Goal: Find specific fact: Find specific fact

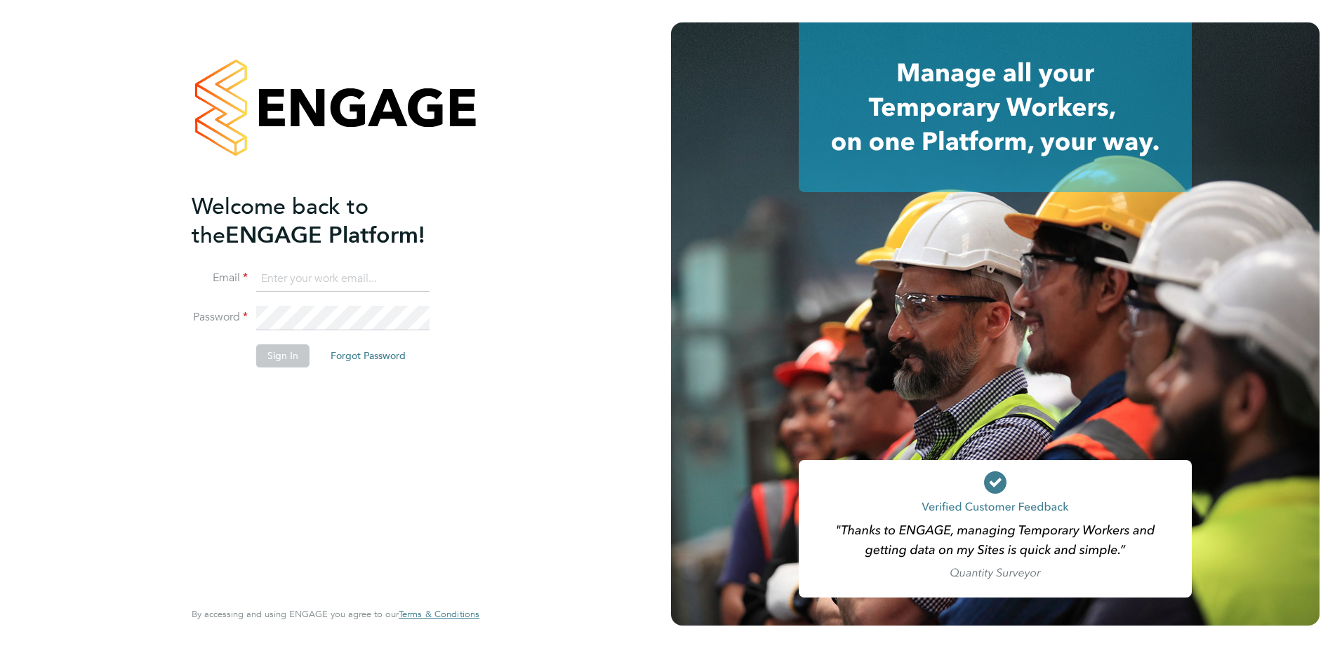
type input "courtney.miller@workwellcontractorsolutions.com"
click at [262, 361] on button "Sign In" at bounding box center [282, 356] width 53 height 22
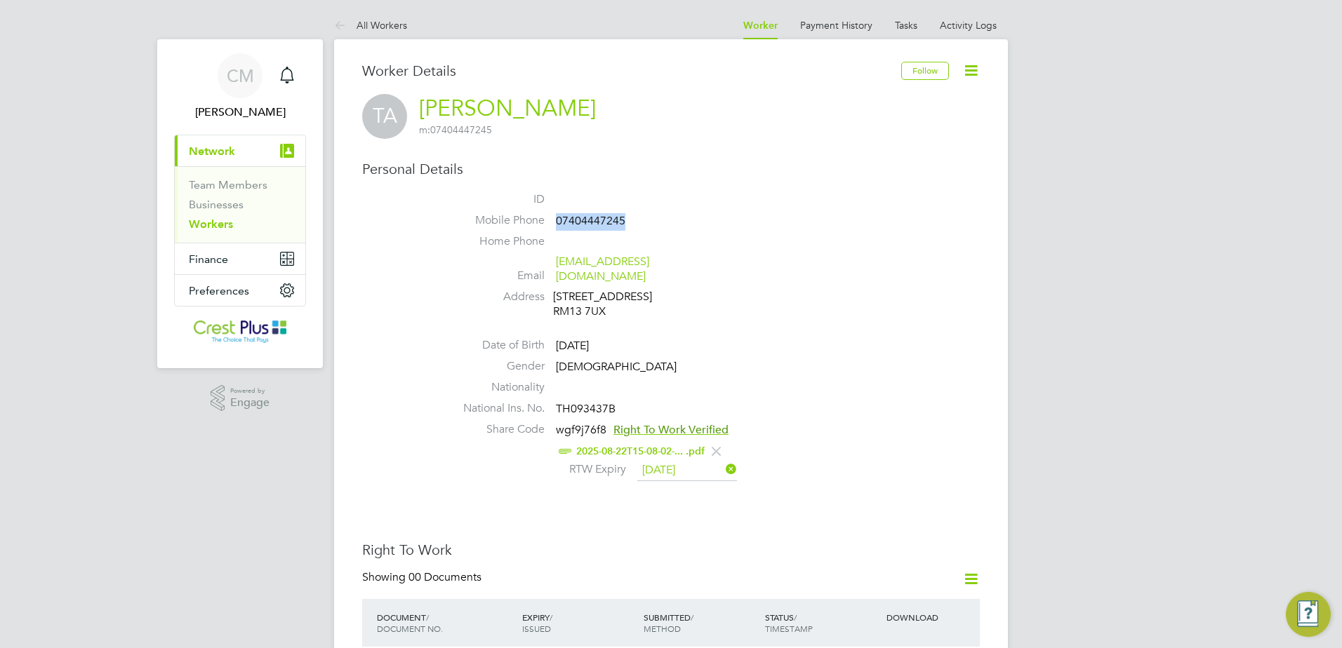
drag, startPoint x: 629, startPoint y: 219, endPoint x: 557, endPoint y: 229, distance: 72.4
click at [557, 229] on li "Mobile Phone 07404447245" at bounding box center [712, 223] width 533 height 21
copy span "07404447245"
drag, startPoint x: 579, startPoint y: 147, endPoint x: 479, endPoint y: 128, distance: 101.4
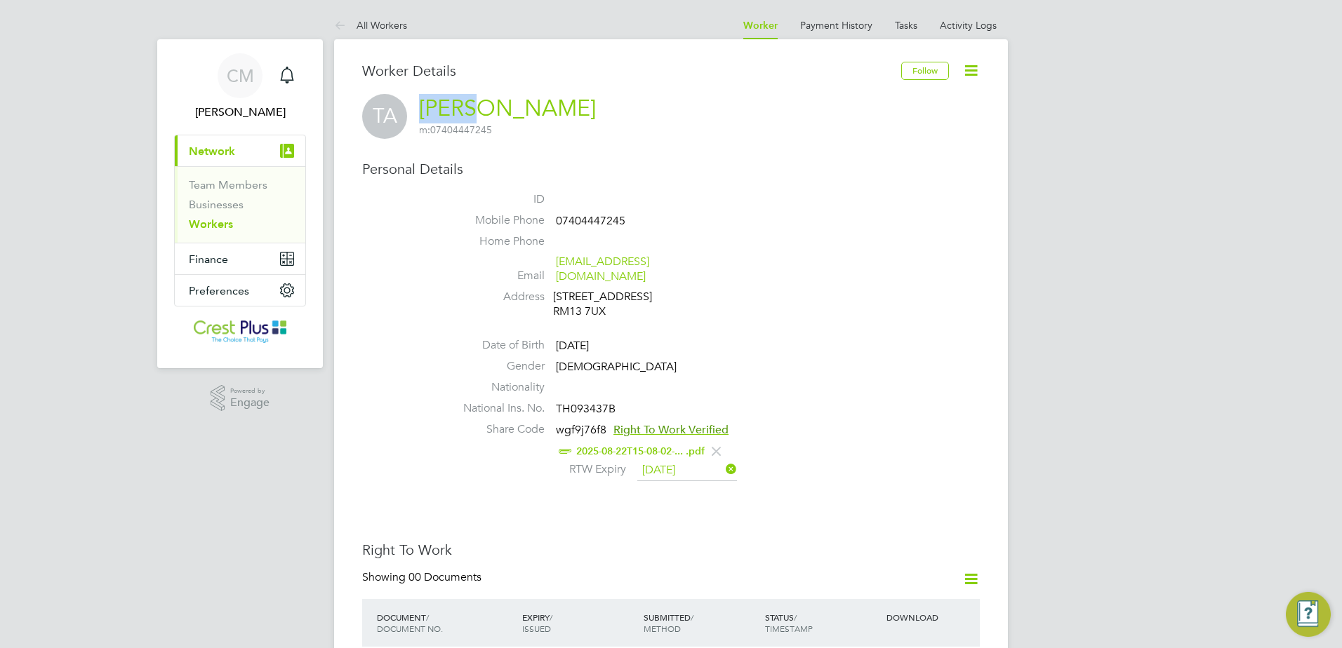
drag, startPoint x: 418, startPoint y: 103, endPoint x: 467, endPoint y: 105, distance: 49.2
click at [467, 105] on div "TA Toyin Adeniyi m: 07404447245" at bounding box center [671, 116] width 618 height 45
copy link "Toyin"
click at [421, 100] on link "Toyin Adeniyi" at bounding box center [507, 108] width 177 height 27
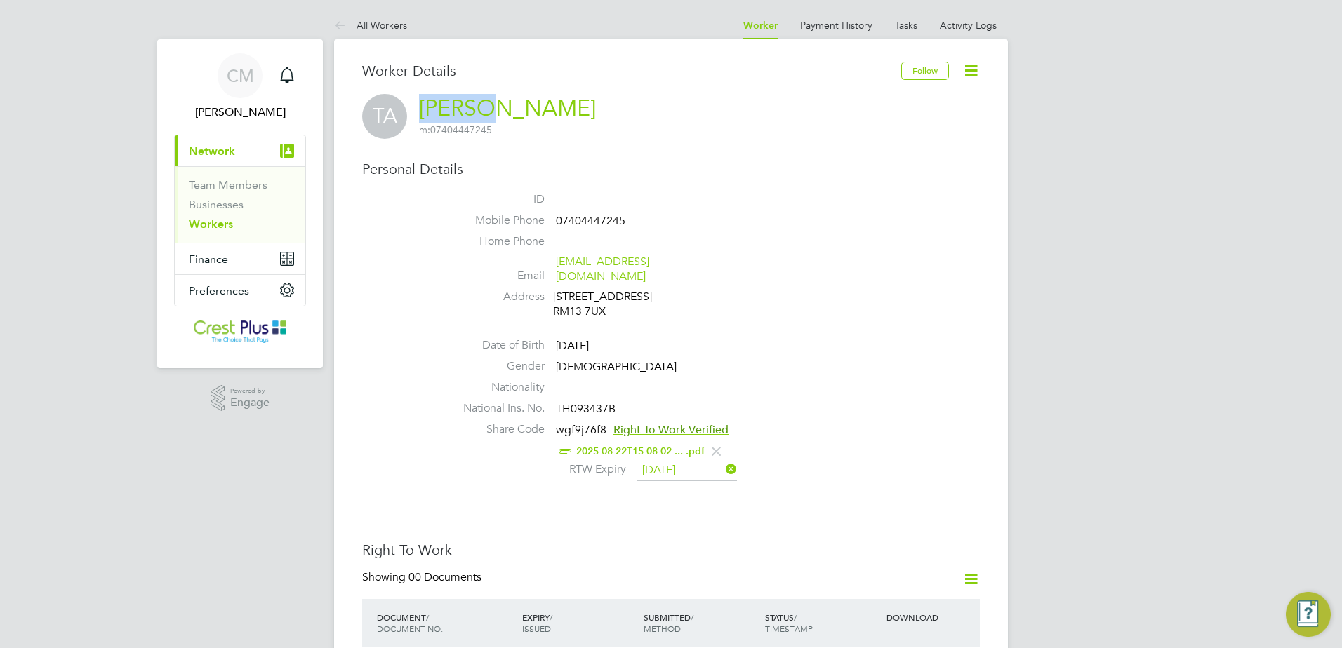
drag, startPoint x: 425, startPoint y: 93, endPoint x: 472, endPoint y: 95, distance: 47.1
click at [472, 95] on h2 "Toyin Adeniyi m: 07404447245" at bounding box center [507, 115] width 177 height 42
drag, startPoint x: 557, startPoint y: 20, endPoint x: 509, endPoint y: 82, distance: 78.6
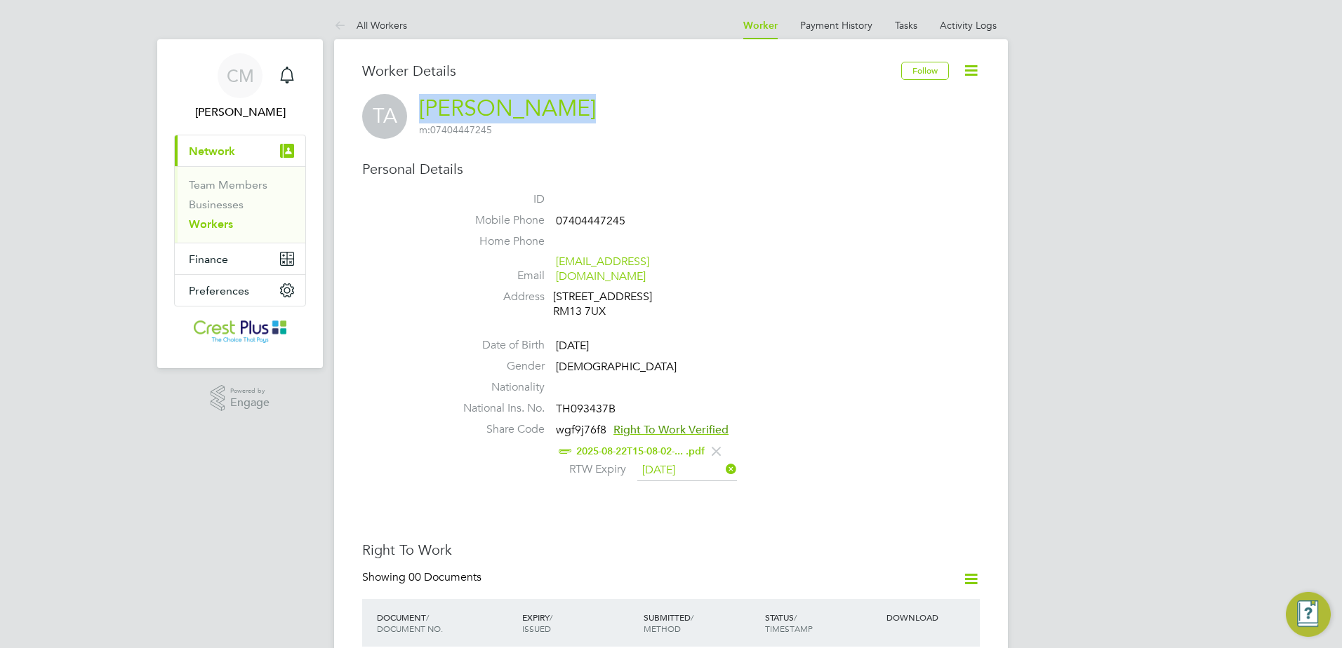
drag, startPoint x: 407, startPoint y: 133, endPoint x: 552, endPoint y: 114, distance: 145.7
click at [552, 114] on div "TA Toyin Adeniyi m: 07404447245" at bounding box center [671, 116] width 618 height 45
copy link "Toyin Adeniyi"
click at [630, 423] on span "Right To Work Verified" at bounding box center [670, 430] width 115 height 14
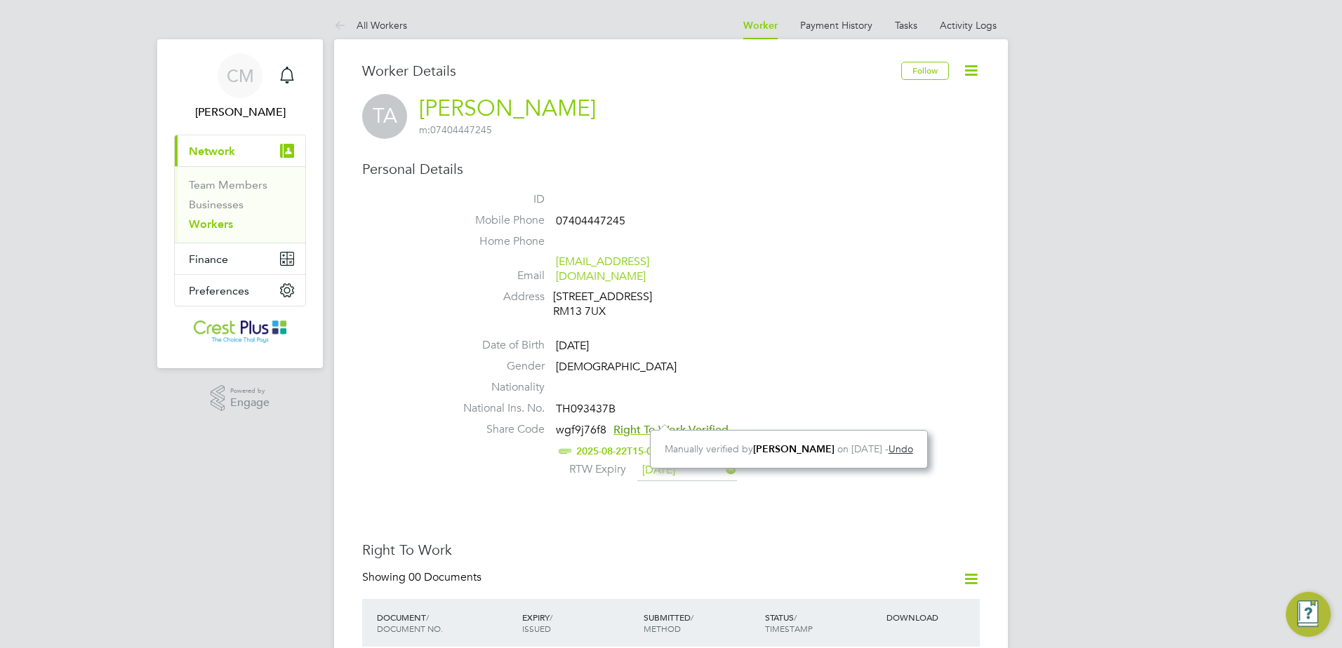
click at [592, 471] on li "Share Code wgf9j76f8 Right To Work Verified 2025-08-22T15-08-02-... .pdf RTW Ex…" at bounding box center [712, 453] width 533 height 63
click at [661, 446] on link "2025-08-22T15-08-02-... .pdf" at bounding box center [640, 452] width 128 height 12
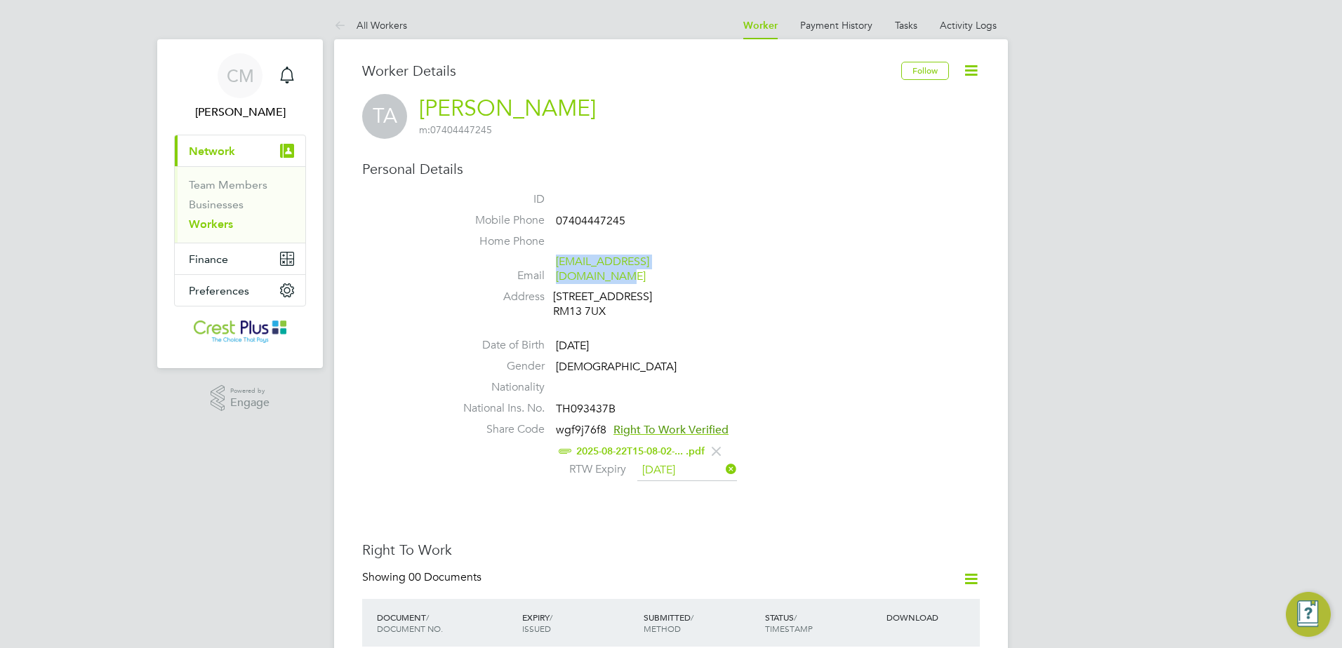
drag, startPoint x: 712, startPoint y: 262, endPoint x: 559, endPoint y: 269, distance: 153.1
click at [559, 269] on li "Email maryadeniyi990@outlook.com" at bounding box center [712, 272] width 533 height 34
copy link "maryadeniyi990@outlook.com"
drag, startPoint x: 559, startPoint y: 393, endPoint x: 613, endPoint y: 392, distance: 54.0
click at [613, 402] on span "TH093437B" at bounding box center [586, 409] width 60 height 14
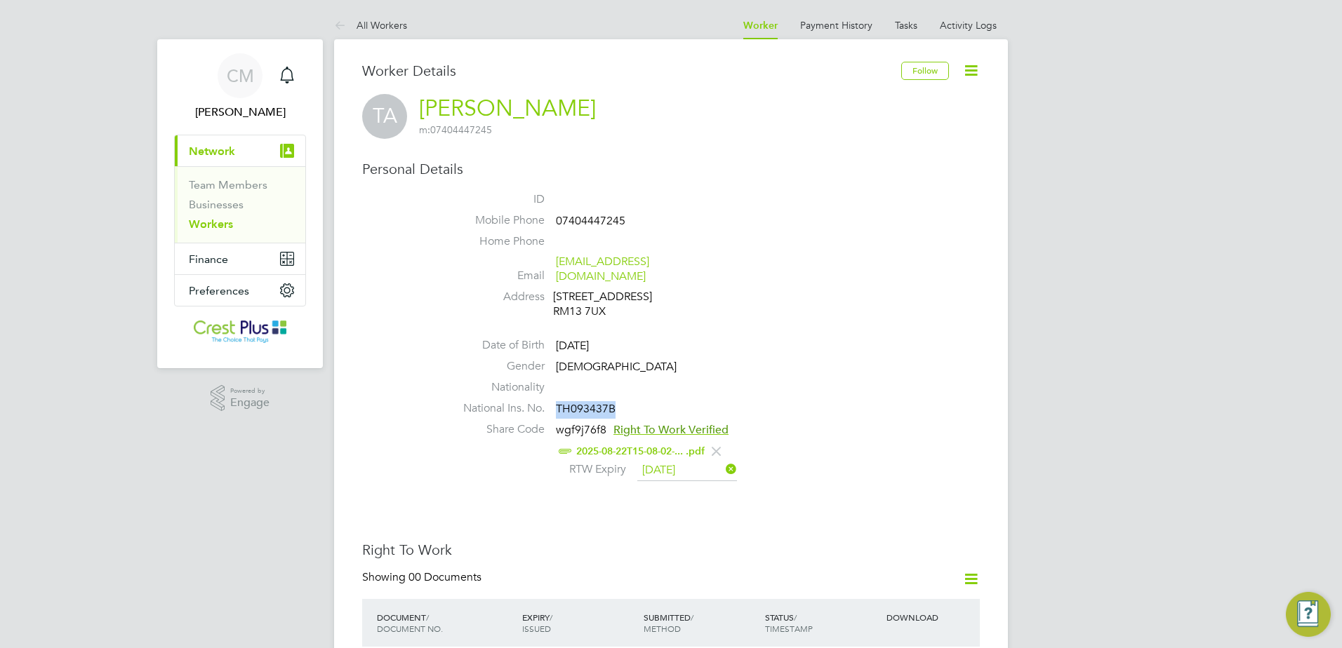
copy span "TH093437B"
drag, startPoint x: 605, startPoint y: 416, endPoint x: 550, endPoint y: 411, distance: 55.0
click at [550, 422] on li "Share Code wgf9j76f8 Right To Work Verified 2025-08-22T15-08-02-... .pdf RTW Ex…" at bounding box center [712, 453] width 533 height 63
copy li "wgf9j76f8"
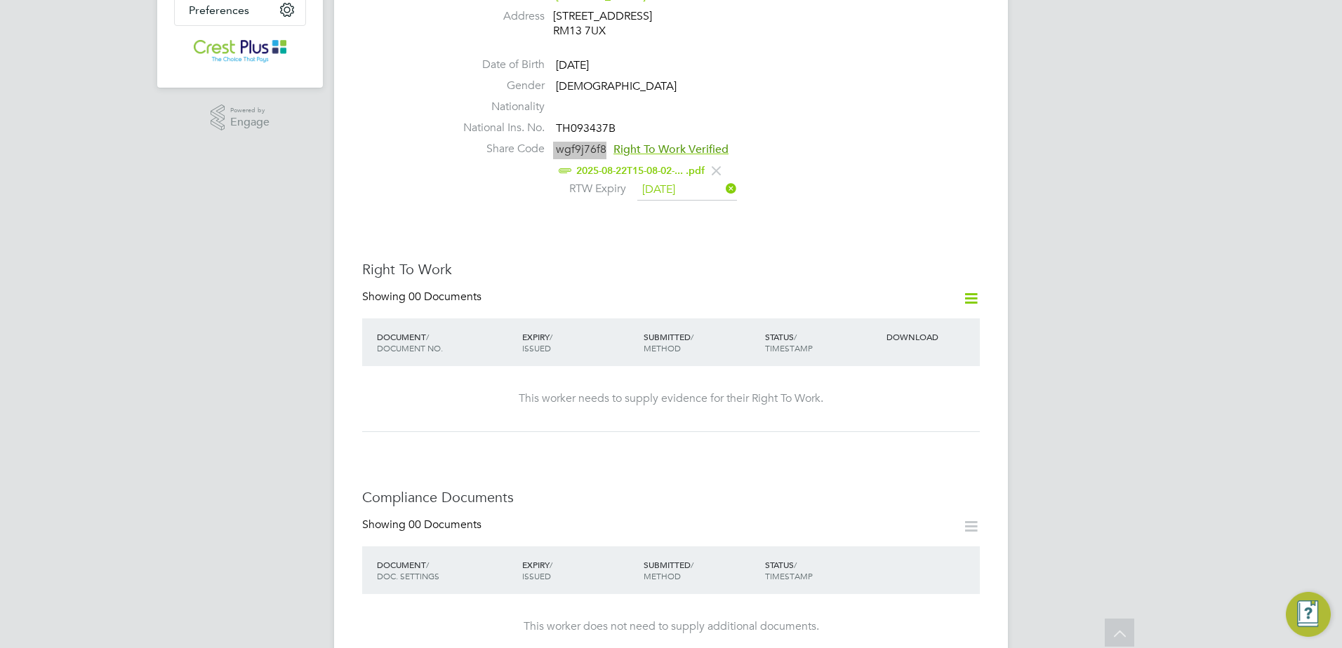
scroll to position [0, 0]
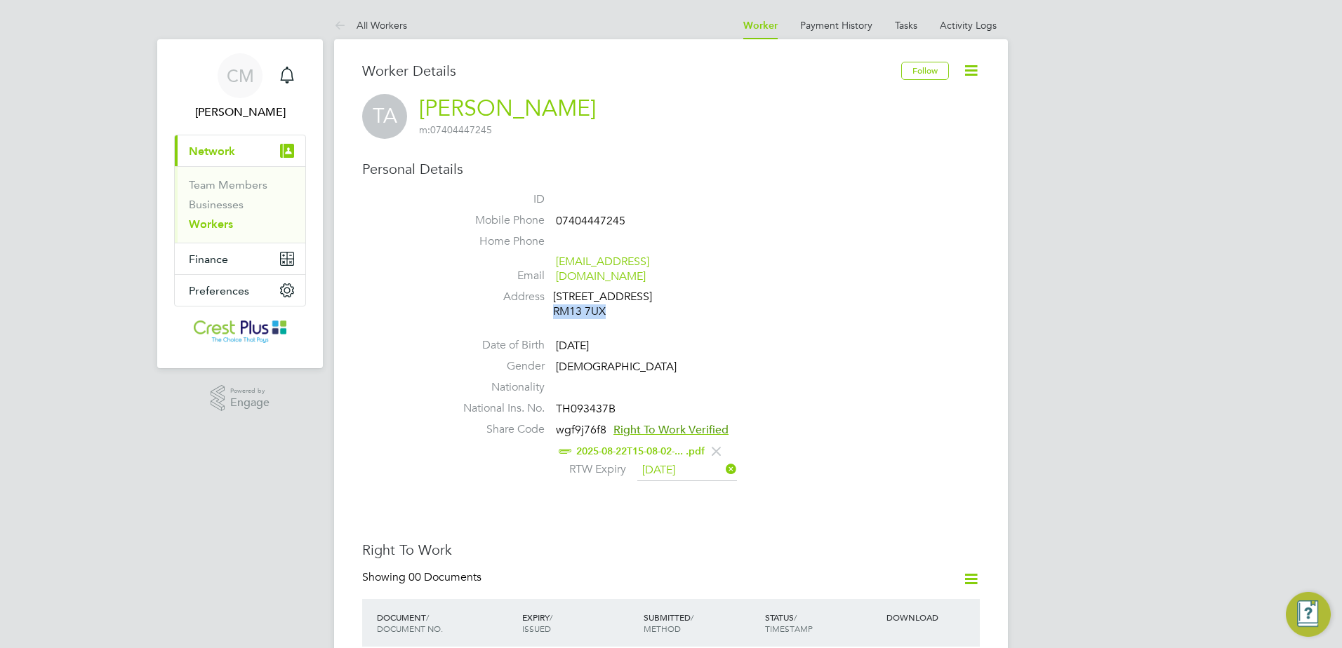
drag, startPoint x: 621, startPoint y: 300, endPoint x: 553, endPoint y: 301, distance: 68.1
click at [553, 301] on div "39 Theydon Gardens RM13 7UX" at bounding box center [619, 304] width 133 height 29
copy div "RM13 7UX"
drag, startPoint x: 657, startPoint y: 281, endPoint x: 554, endPoint y: 281, distance: 102.5
click at [554, 290] on div "39 Theydon Gardens RM13 7UX" at bounding box center [619, 304] width 133 height 29
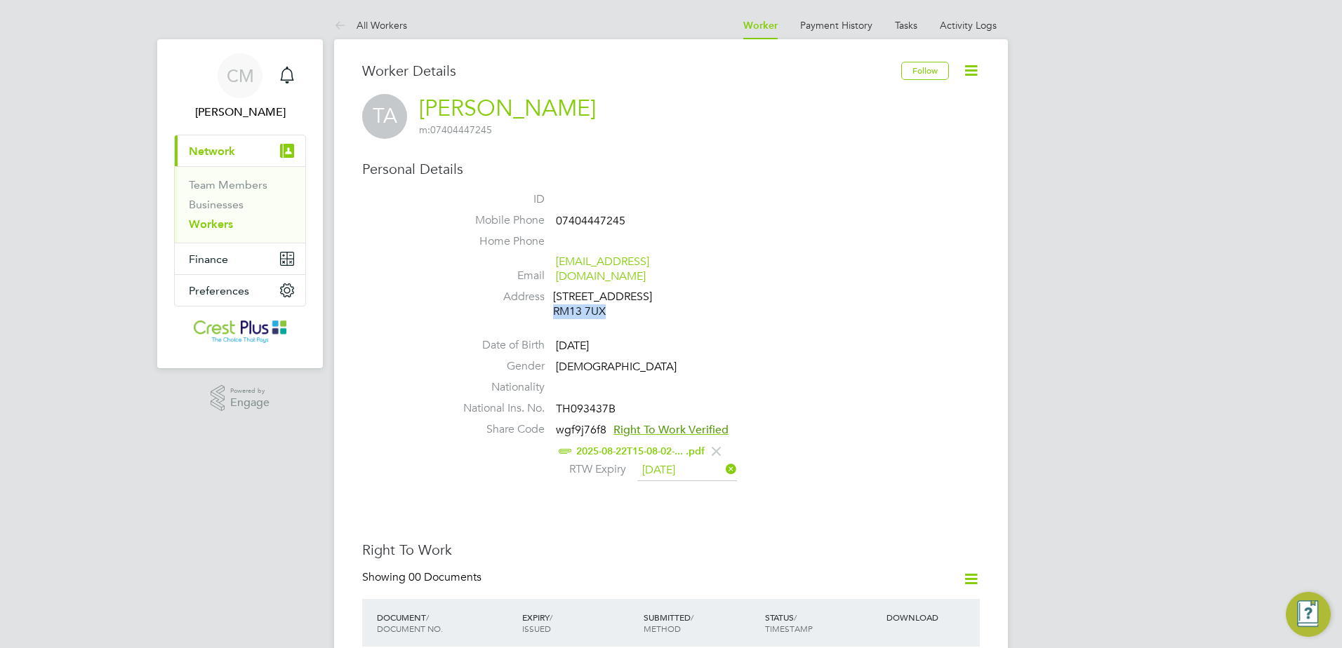
copy div "[STREET_ADDRESS]"
drag, startPoint x: 608, startPoint y: 300, endPoint x: 554, endPoint y: 296, distance: 54.2
click at [554, 296] on div "39 Theydon Gardens RM13 7UX" at bounding box center [619, 304] width 133 height 29
copy div "RM13 7UX"
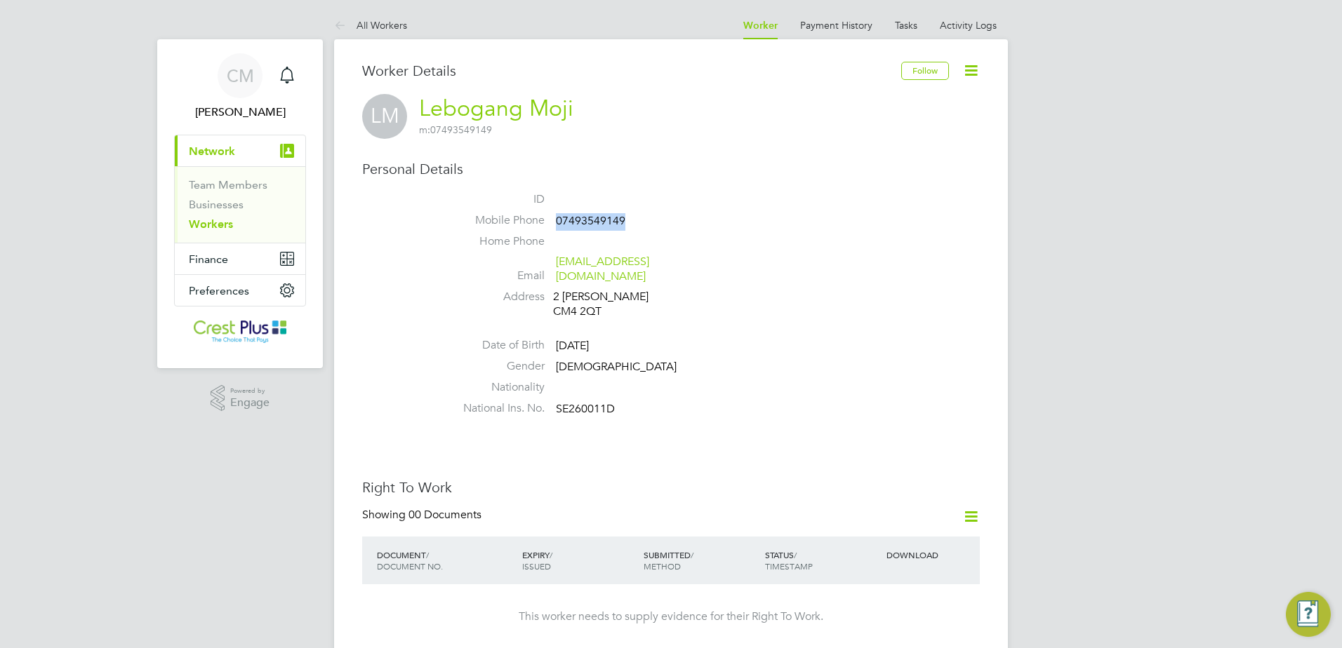
drag, startPoint x: 621, startPoint y: 219, endPoint x: 559, endPoint y: 221, distance: 62.5
click at [559, 221] on li "Mobile Phone [PHONE_NUMBER]" at bounding box center [712, 223] width 533 height 21
click at [646, 182] on div "Personal Details ID Mobile Phone [PHONE_NUMBER] Home Phone Email [EMAIL_ADDRESS…" at bounding box center [671, 291] width 618 height 262
drag, startPoint x: 410, startPoint y: 429, endPoint x: 415, endPoint y: 412, distance: 17.8
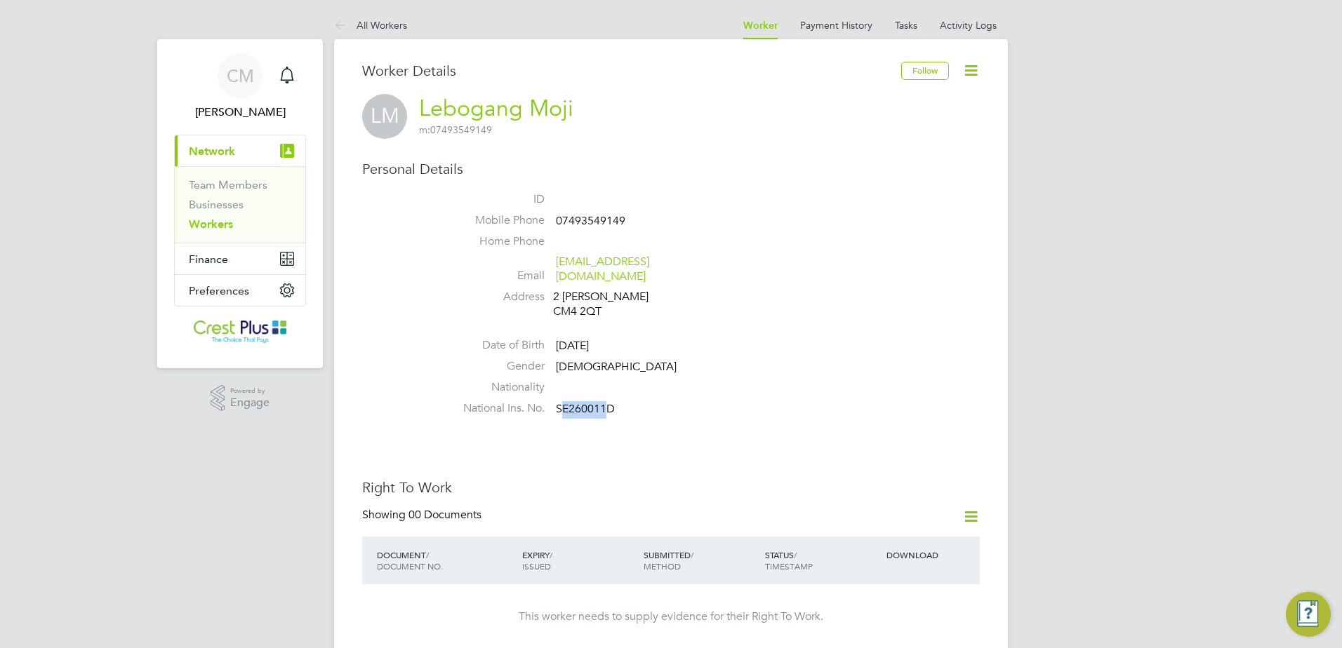
drag, startPoint x: 611, startPoint y: 396, endPoint x: 565, endPoint y: 394, distance: 45.7
click at [565, 402] on span "SE260011D" at bounding box center [585, 409] width 59 height 14
click at [555, 401] on li "National Ins. No. SE260011D" at bounding box center [712, 411] width 533 height 21
drag, startPoint x: 560, startPoint y: 394, endPoint x: 614, endPoint y: 396, distance: 54.1
click at [614, 402] on span "SE260011D" at bounding box center [585, 409] width 59 height 14
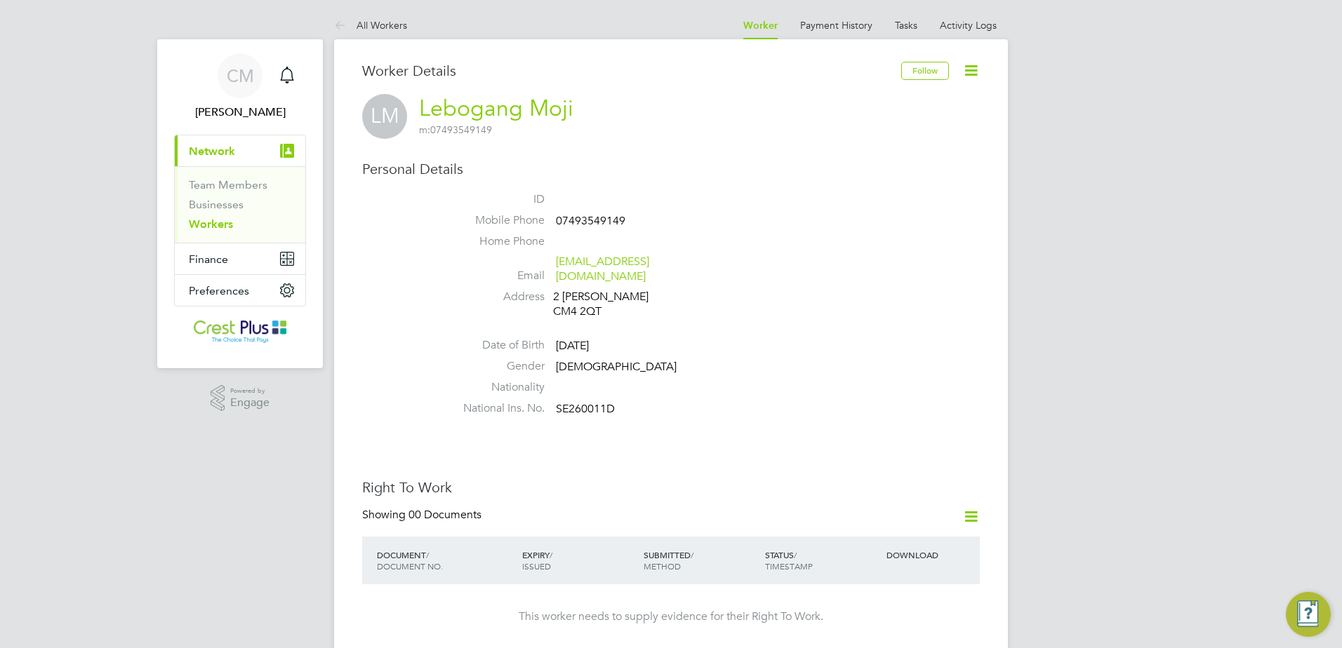
drag, startPoint x: 614, startPoint y: 396, endPoint x: 556, endPoint y: 394, distance: 58.3
click at [556, 402] on span "SE260011D" at bounding box center [585, 409] width 59 height 14
drag, startPoint x: 556, startPoint y: 394, endPoint x: 613, endPoint y: 393, distance: 57.6
click at [613, 402] on span "SE260011D" at bounding box center [585, 409] width 59 height 14
copy span "SE260011D"
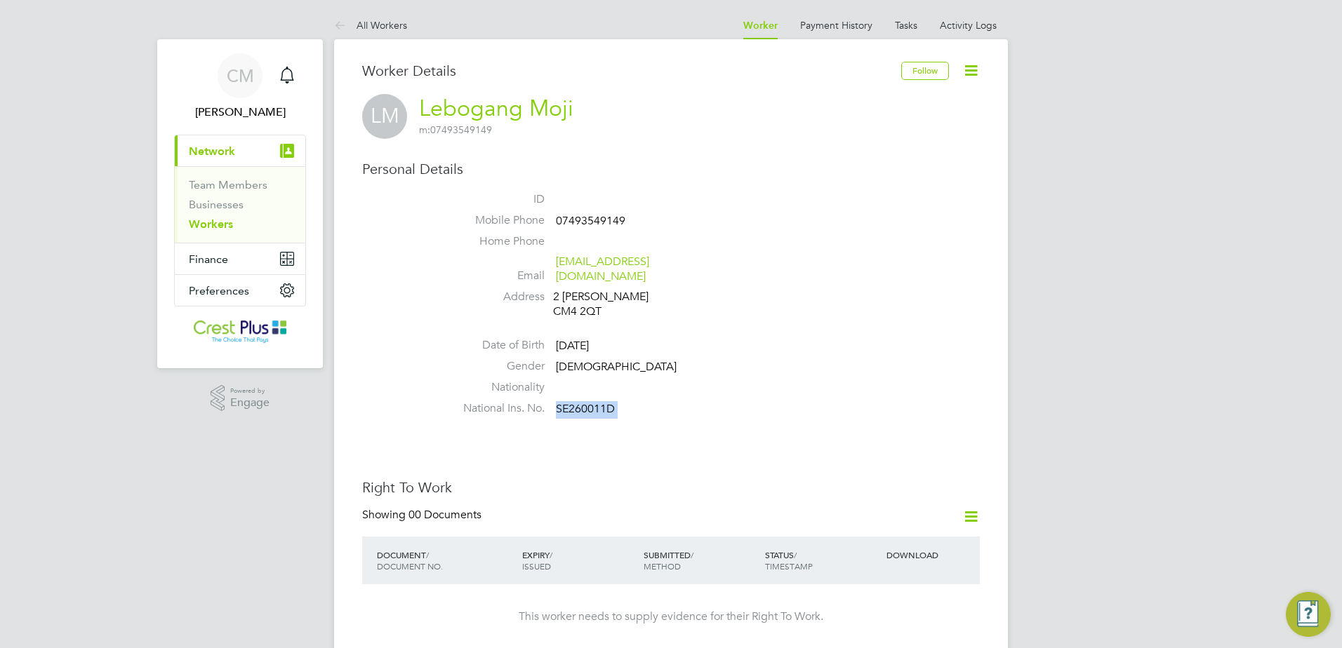
click at [681, 401] on li "National Ins. No. SE260011D" at bounding box center [712, 411] width 533 height 21
drag, startPoint x: 561, startPoint y: 394, endPoint x: 591, endPoint y: 394, distance: 30.2
click at [591, 402] on span "SE260011D" at bounding box center [585, 409] width 59 height 14
drag, startPoint x: 591, startPoint y: 394, endPoint x: 557, endPoint y: 392, distance: 33.7
click at [557, 402] on span "SE260011D" at bounding box center [585, 409] width 59 height 14
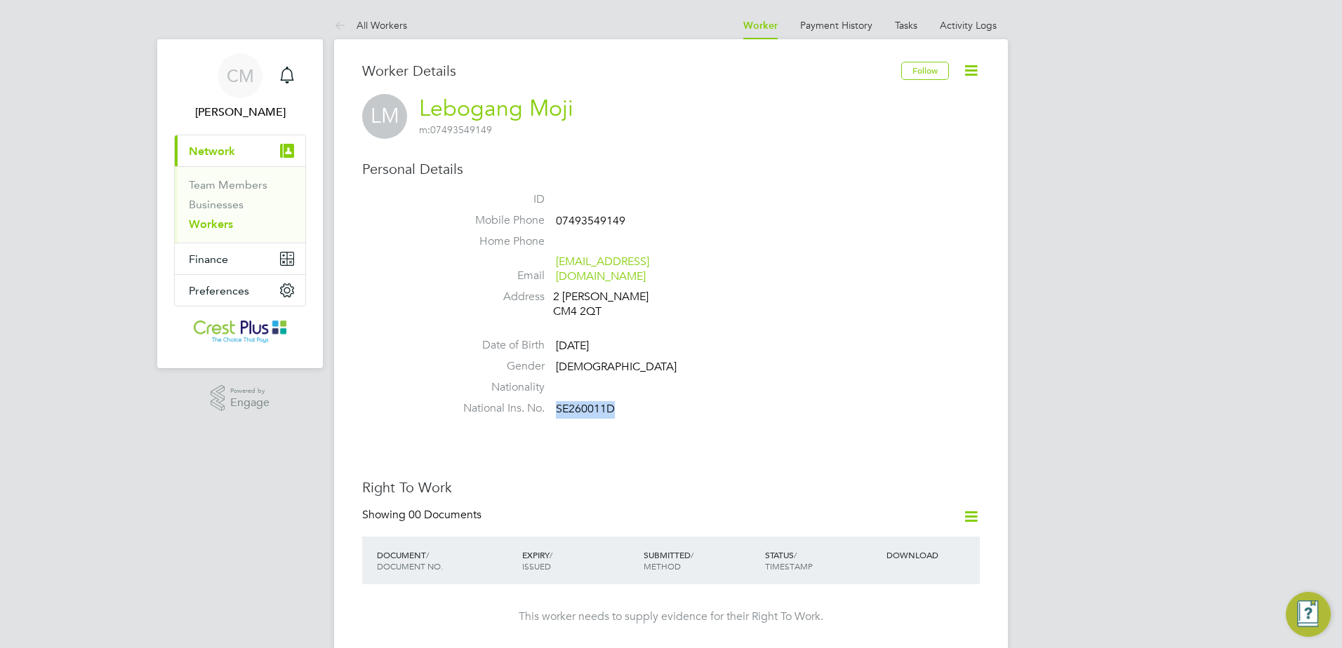
drag, startPoint x: 557, startPoint y: 392, endPoint x: 606, endPoint y: 395, distance: 48.5
click at [606, 402] on span "SE260011D" at bounding box center [585, 409] width 59 height 14
copy span "SE260011D"
drag, startPoint x: 413, startPoint y: 102, endPoint x: 518, endPoint y: 99, distance: 104.6
click at [518, 99] on div "LM Lebogang Moji m: 07493549149" at bounding box center [671, 116] width 618 height 45
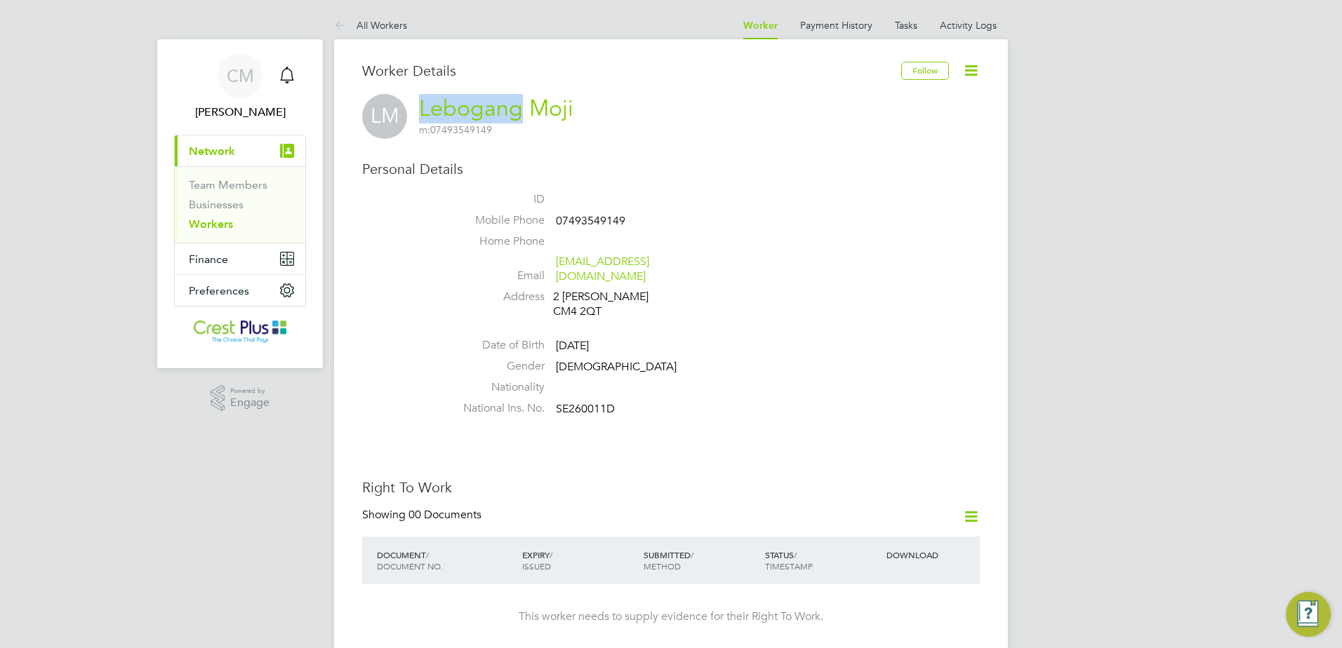
copy link "Lebogang"
drag, startPoint x: 682, startPoint y: 259, endPoint x: 559, endPoint y: 269, distance: 123.9
click at [559, 269] on span "[EMAIL_ADDRESS][DOMAIN_NAME]" at bounding box center [622, 269] width 133 height 29
copy link "[EMAIL_ADDRESS][DOMAIN_NAME]"
click at [597, 292] on div "2 [PERSON_NAME] CM4 2QT" at bounding box center [619, 304] width 133 height 29
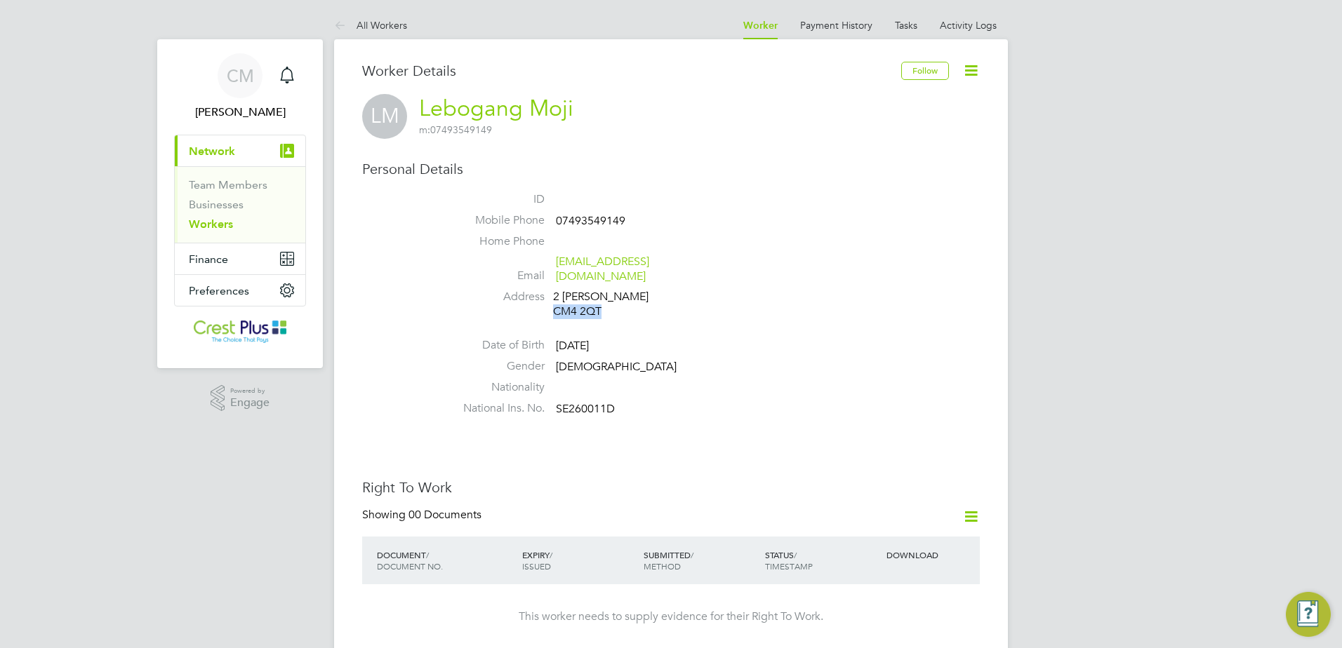
drag, startPoint x: 568, startPoint y: 295, endPoint x: 554, endPoint y: 297, distance: 14.1
click at [554, 297] on div "2 [PERSON_NAME] CM4 2QT" at bounding box center [619, 304] width 133 height 29
copy div "CM4 2QT"
